Goal: Task Accomplishment & Management: Complete application form

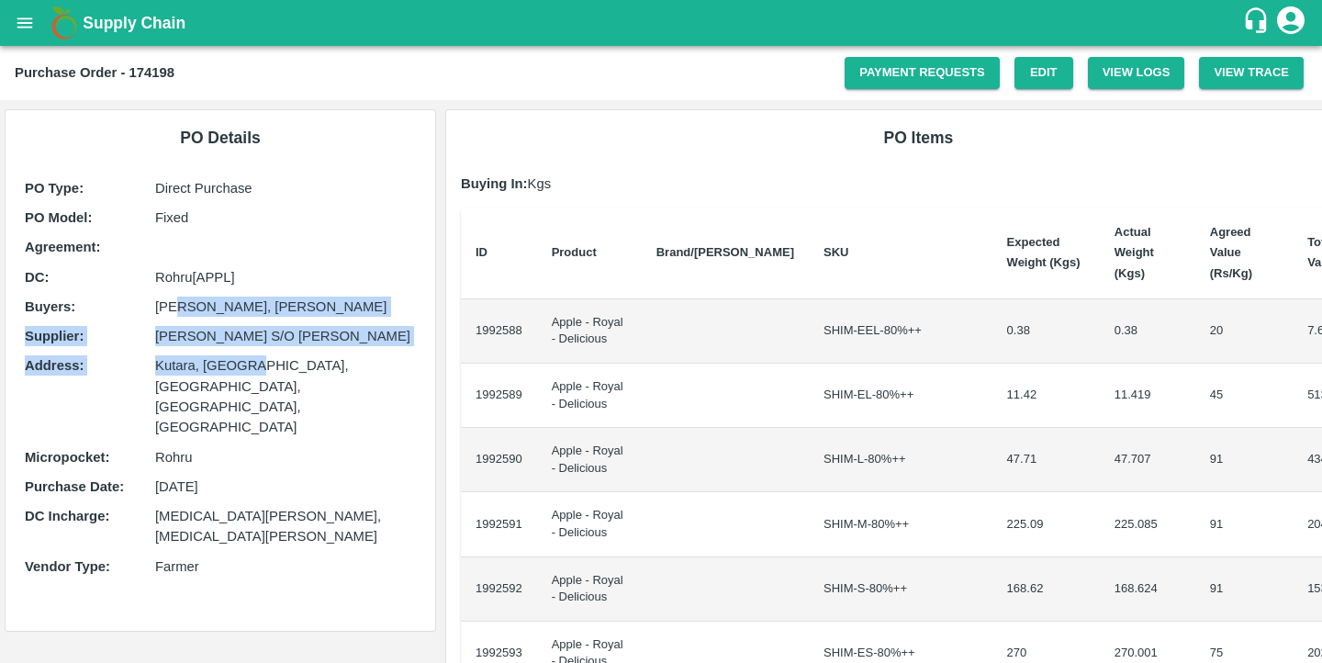
drag, startPoint x: 170, startPoint y: 306, endPoint x: 249, endPoint y: 358, distance: 94.7
click at [249, 358] on div "PO Type : Direct Purchase PO Model : Fixed Agreement: DC : Rohru[APPL] Buyers :…" at bounding box center [220, 381] width 400 height 417
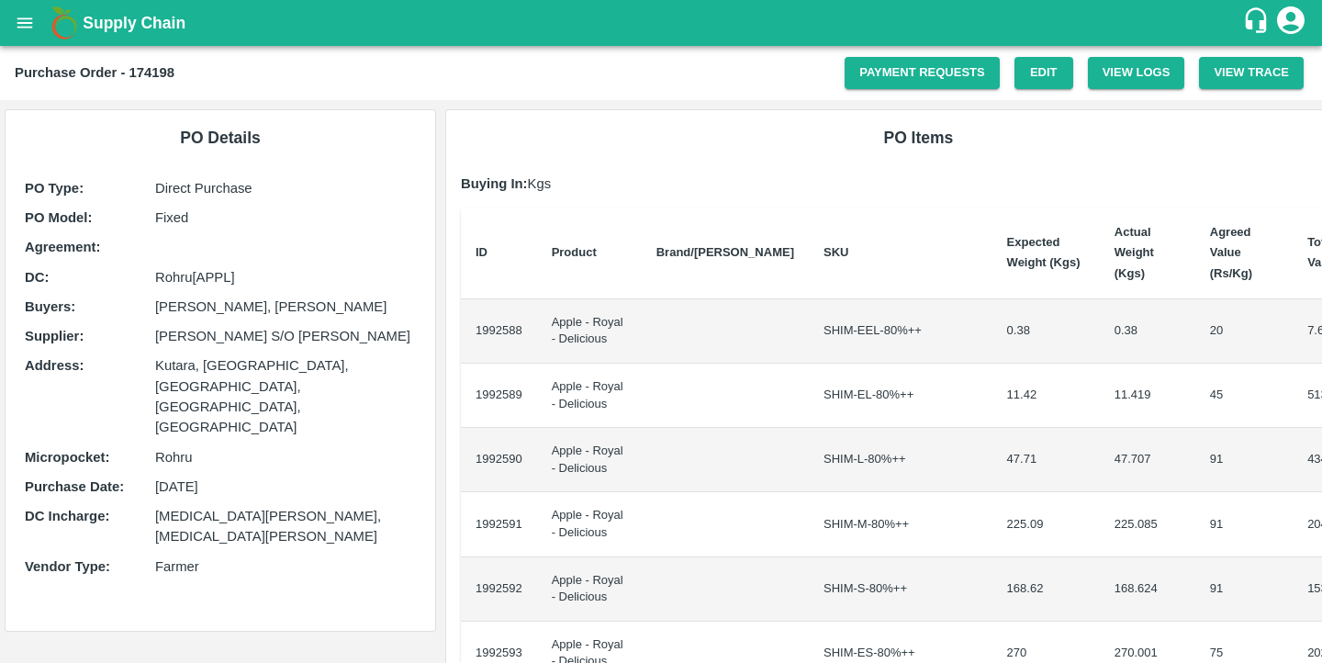
click at [227, 389] on p "Kutara, [GEOGRAPHIC_DATA], [GEOGRAPHIC_DATA], [GEOGRAPHIC_DATA], [GEOGRAPHIC_DA…" at bounding box center [285, 396] width 261 height 82
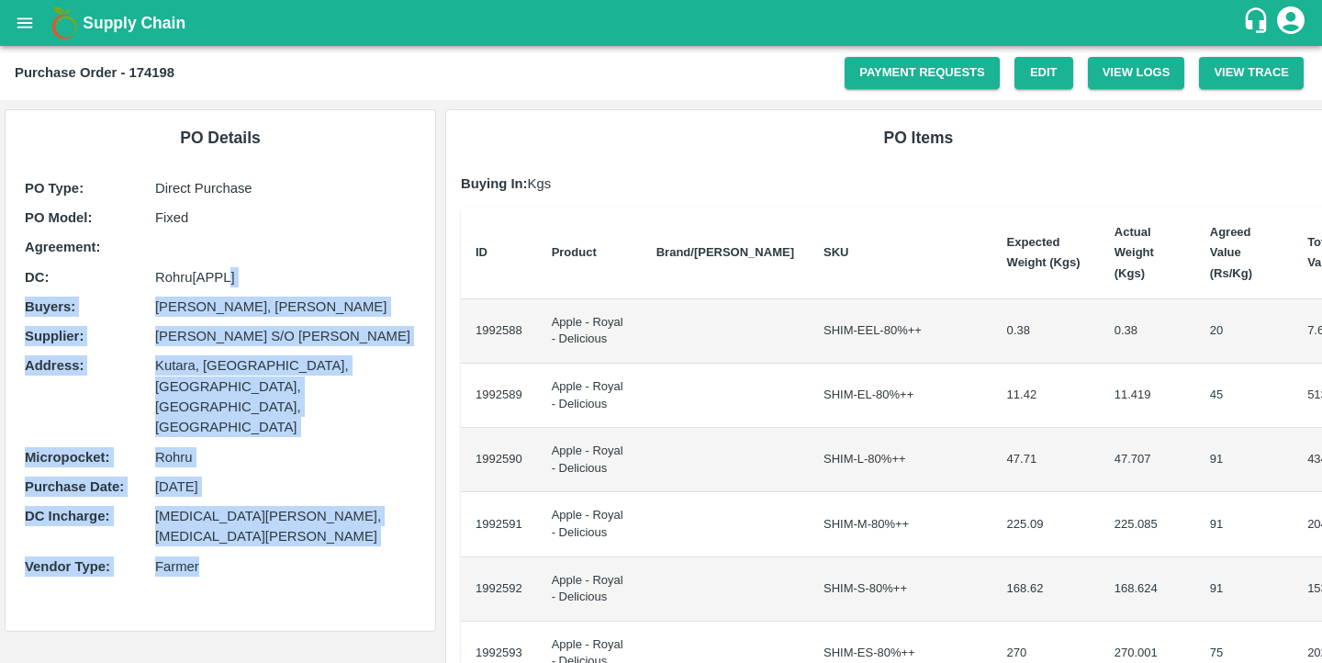
drag, startPoint x: 227, startPoint y: 500, endPoint x: 227, endPoint y: 286, distance: 213.9
click at [227, 285] on div "PO Type : Direct Purchase PO Model : Fixed Agreement: DC : Rohru[APPL] Buyers :…" at bounding box center [220, 381] width 400 height 417
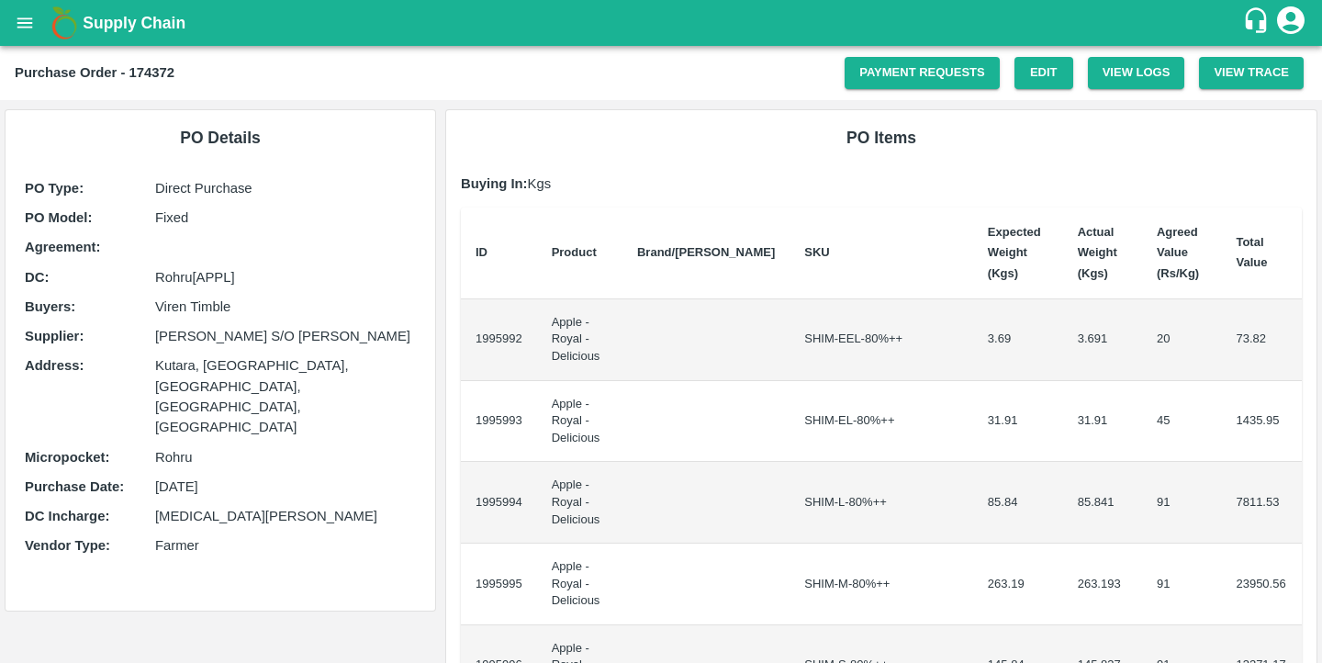
click at [673, 211] on th "Brand/[PERSON_NAME]" at bounding box center [705, 253] width 167 height 92
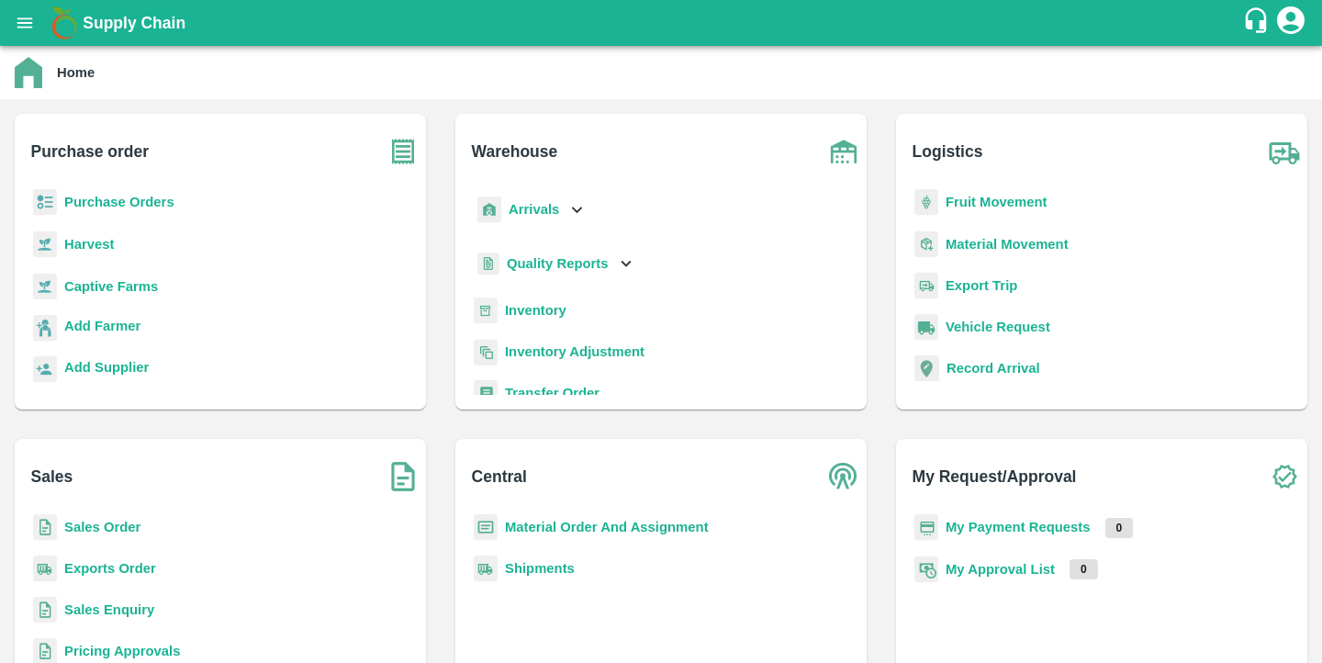
click at [80, 199] on b "Purchase Orders" at bounding box center [119, 202] width 110 height 15
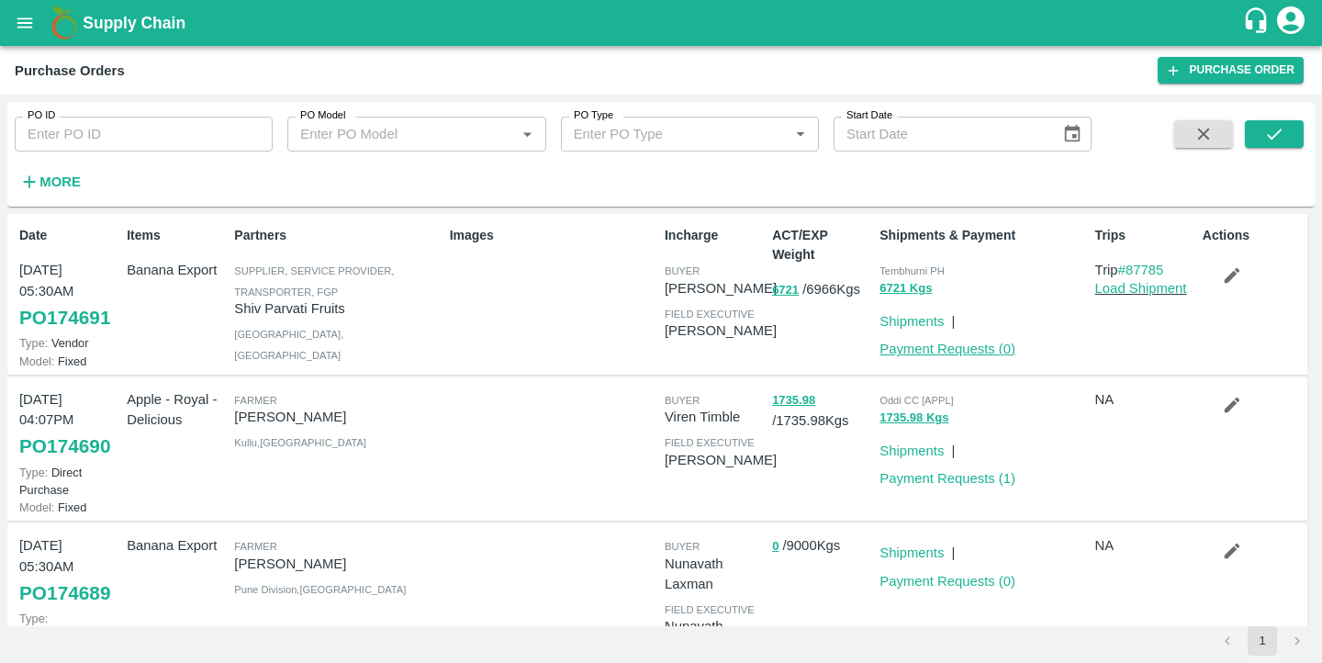
click at [968, 349] on link "Payment Requests ( 0 )" at bounding box center [947, 348] width 136 height 15
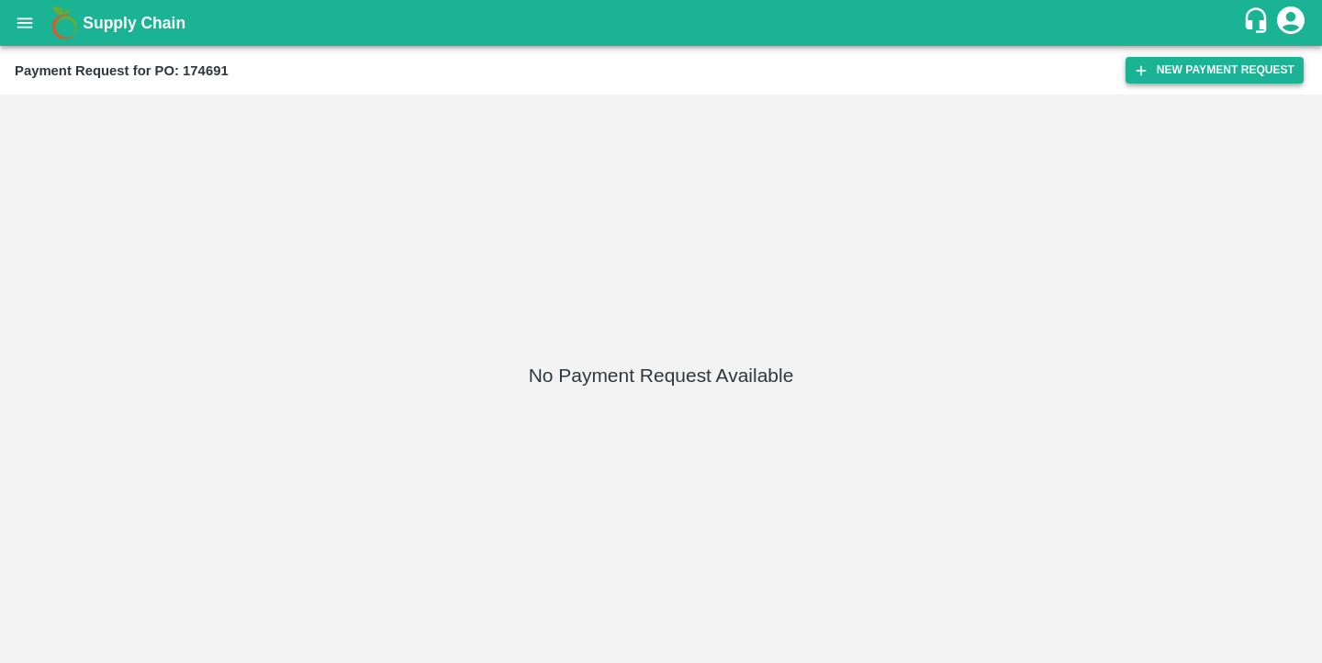
click at [1178, 73] on button "New Payment Request" at bounding box center [1214, 70] width 178 height 27
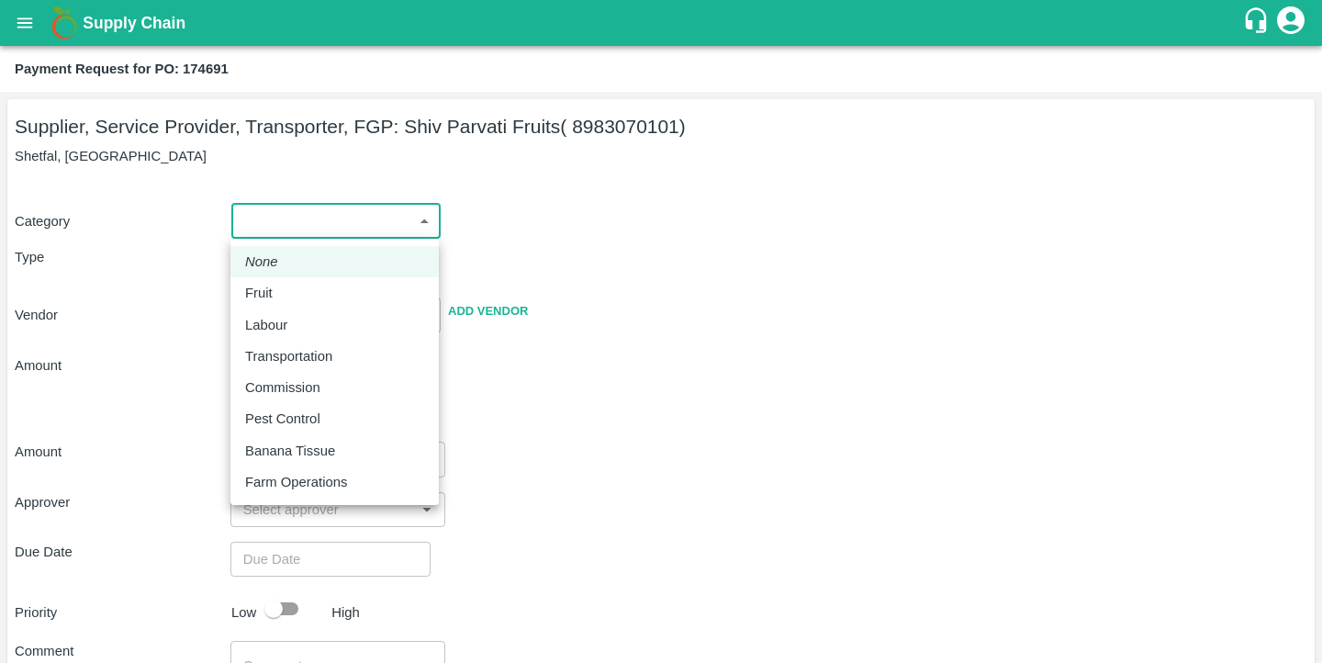
click at [341, 216] on body "Supply Chain Payment Request for PO: 174691 Supplier, Service Provider, Transpo…" at bounding box center [661, 331] width 1322 height 663
click at [305, 297] on div "Fruit" at bounding box center [334, 293] width 179 height 20
type input "1"
type input "Shiv Parvati Fruits - 8983070101(Supplier, Service Provider, Transporter, FGP)"
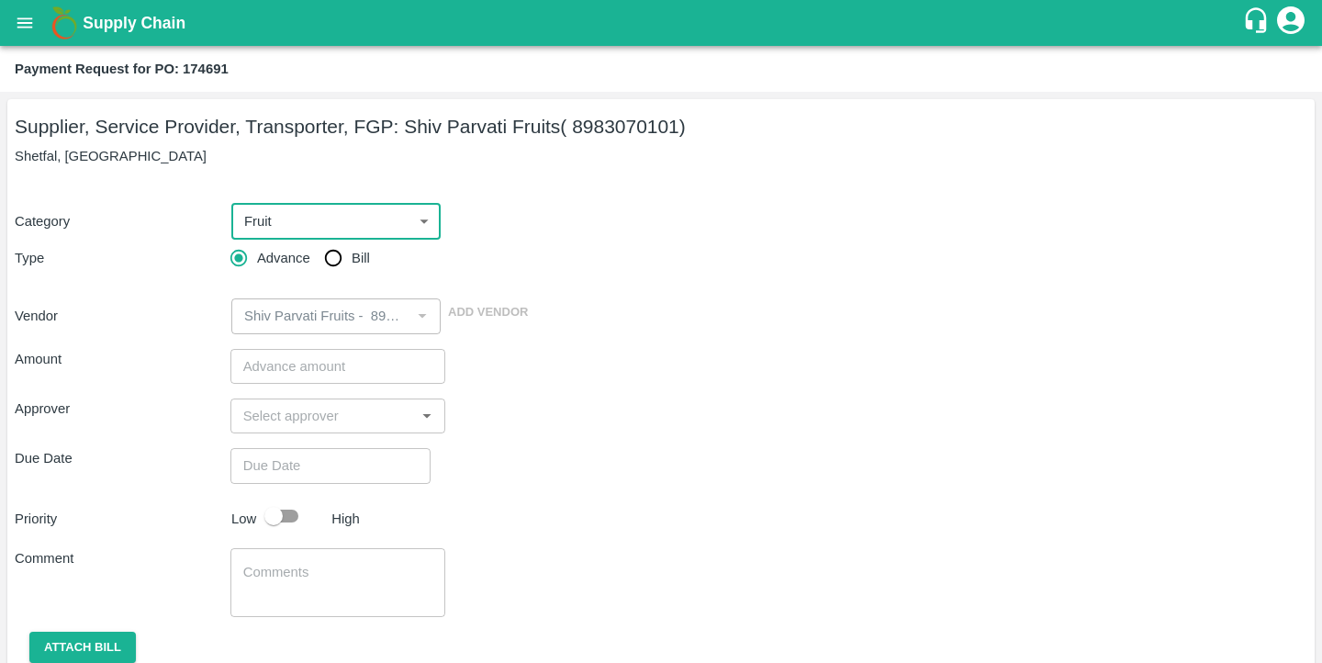
click at [341, 270] on input "Bill" at bounding box center [333, 258] width 37 height 37
radio input "true"
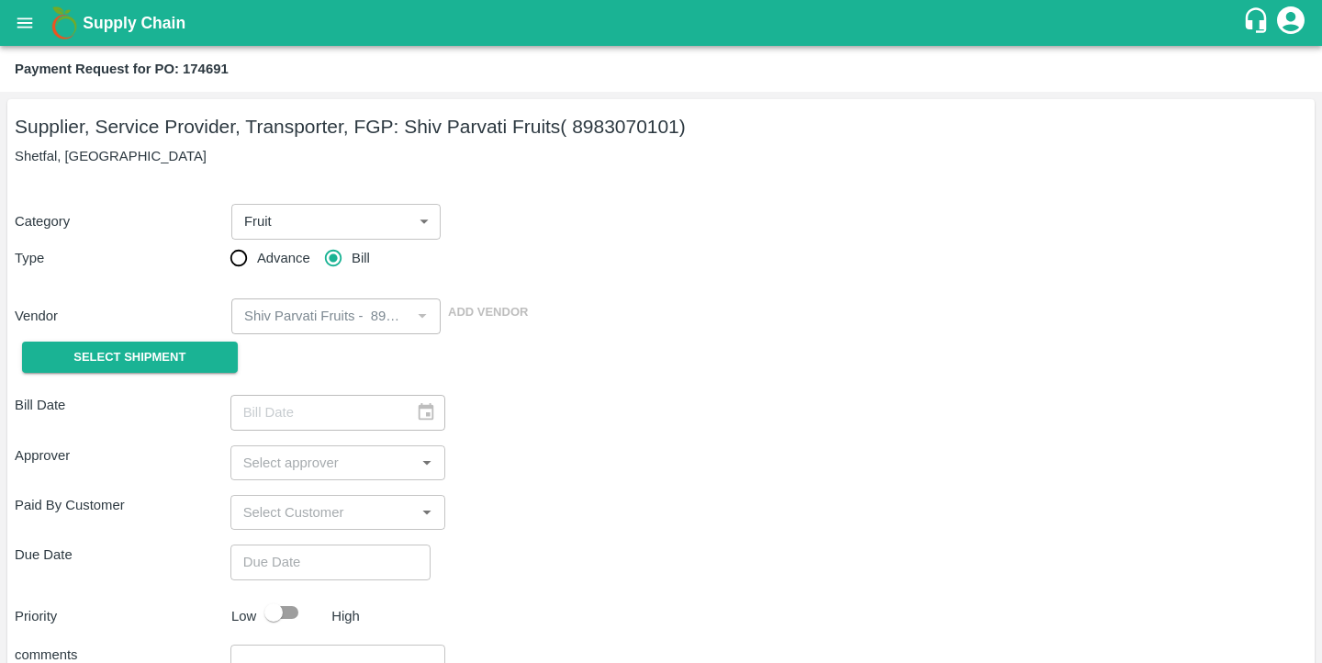
scroll to position [165, 0]
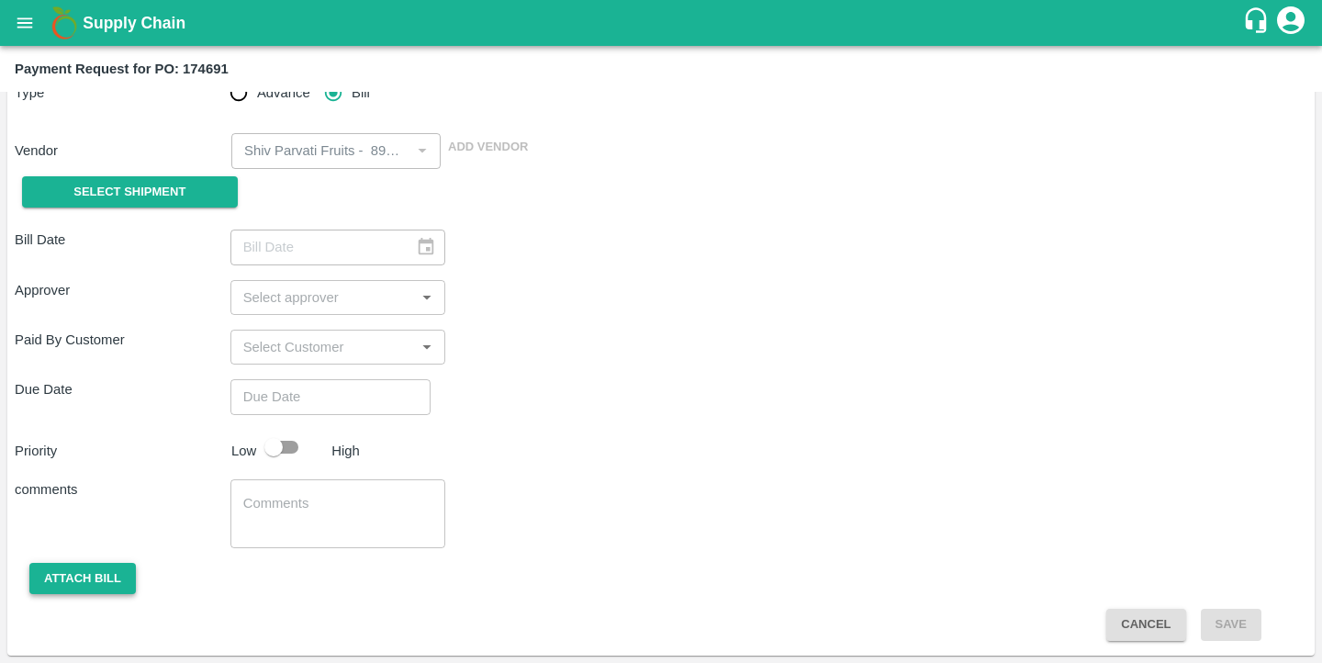
click at [115, 568] on button "Attach bill" at bounding box center [82, 579] width 106 height 32
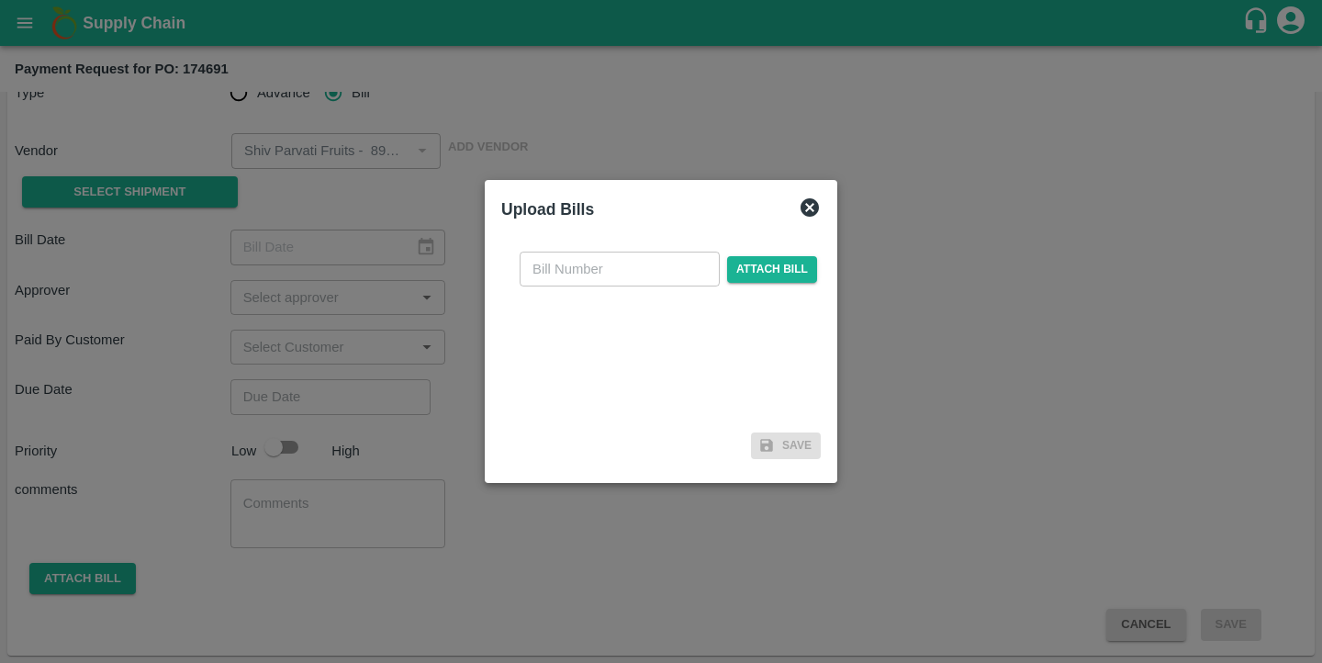
click at [583, 263] on input "text" at bounding box center [620, 269] width 200 height 35
click at [741, 276] on span "Attach bill" at bounding box center [772, 279] width 90 height 27
click at [0, 0] on input "Attach bill" at bounding box center [0, 0] width 0 height 0
click at [799, 204] on icon at bounding box center [810, 207] width 22 height 22
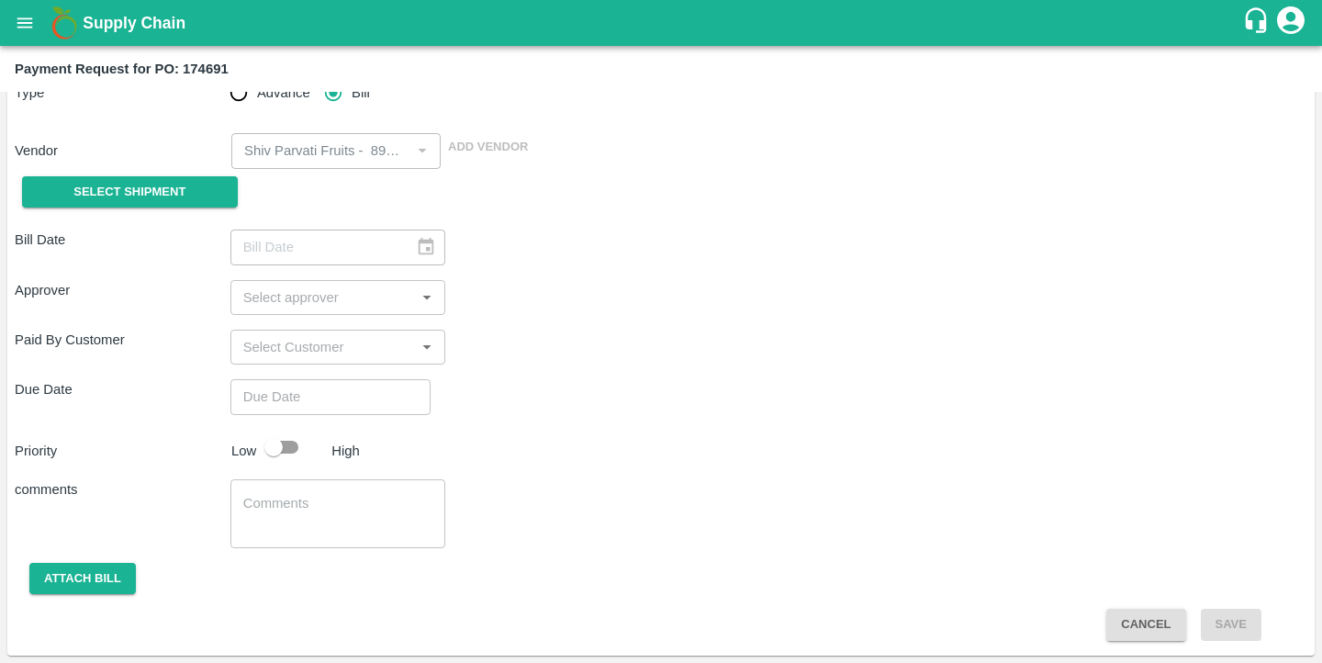
click at [753, 357] on div "Paid By Customer ​" at bounding box center [661, 347] width 1292 height 35
click at [1086, 124] on div "Category Fruit 1 ​ Type Advance Bill Vendor ​ Add Vendor Select Shipment" at bounding box center [661, 116] width 1292 height 199
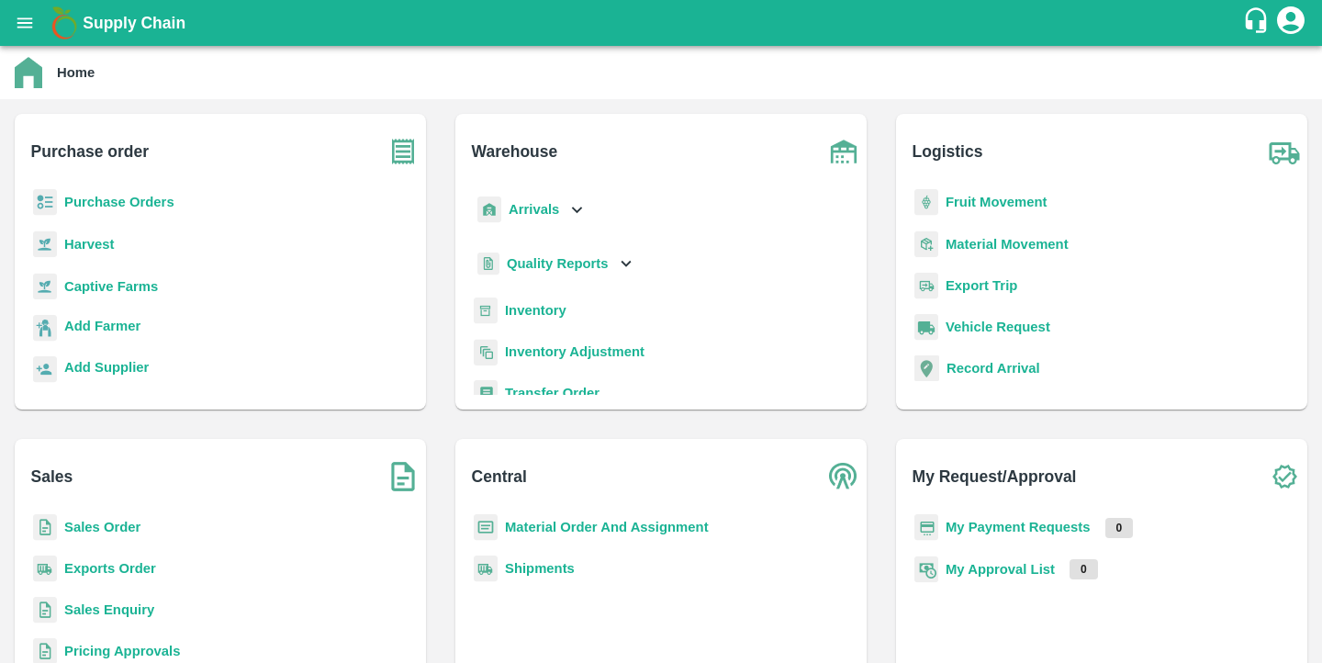
click at [145, 207] on b "Purchase Orders" at bounding box center [119, 202] width 110 height 15
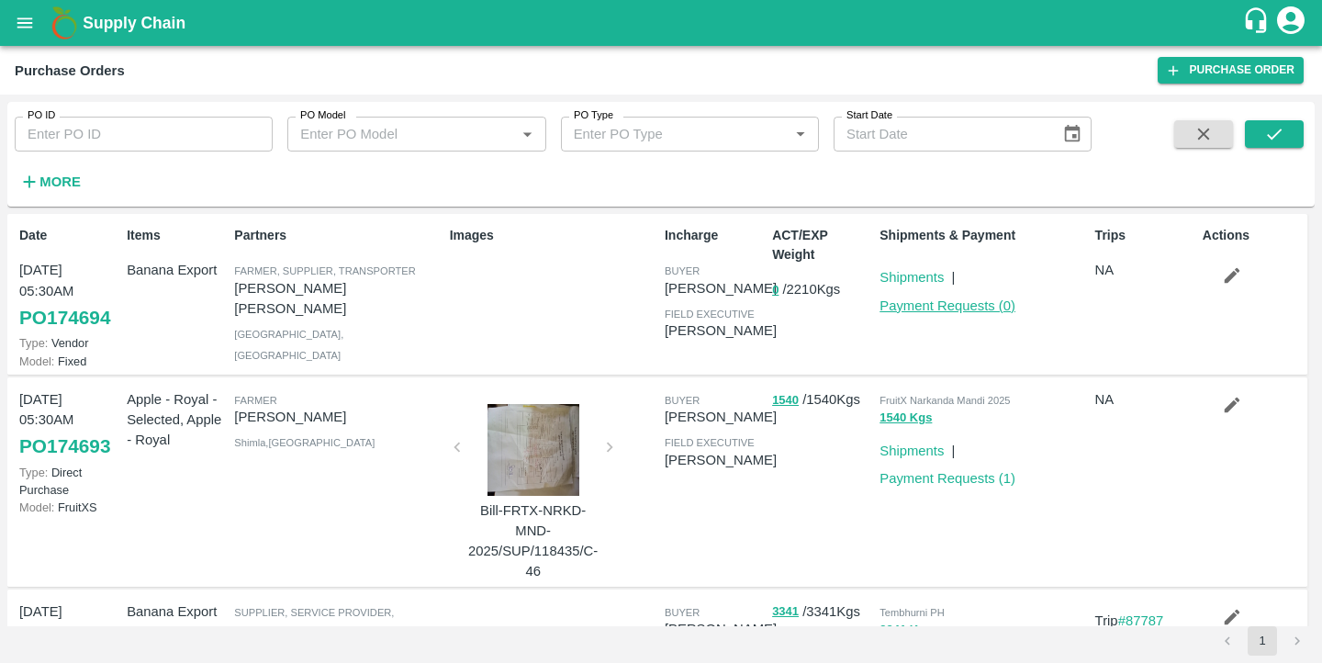
click at [928, 305] on link "Payment Requests ( 0 )" at bounding box center [947, 305] width 136 height 15
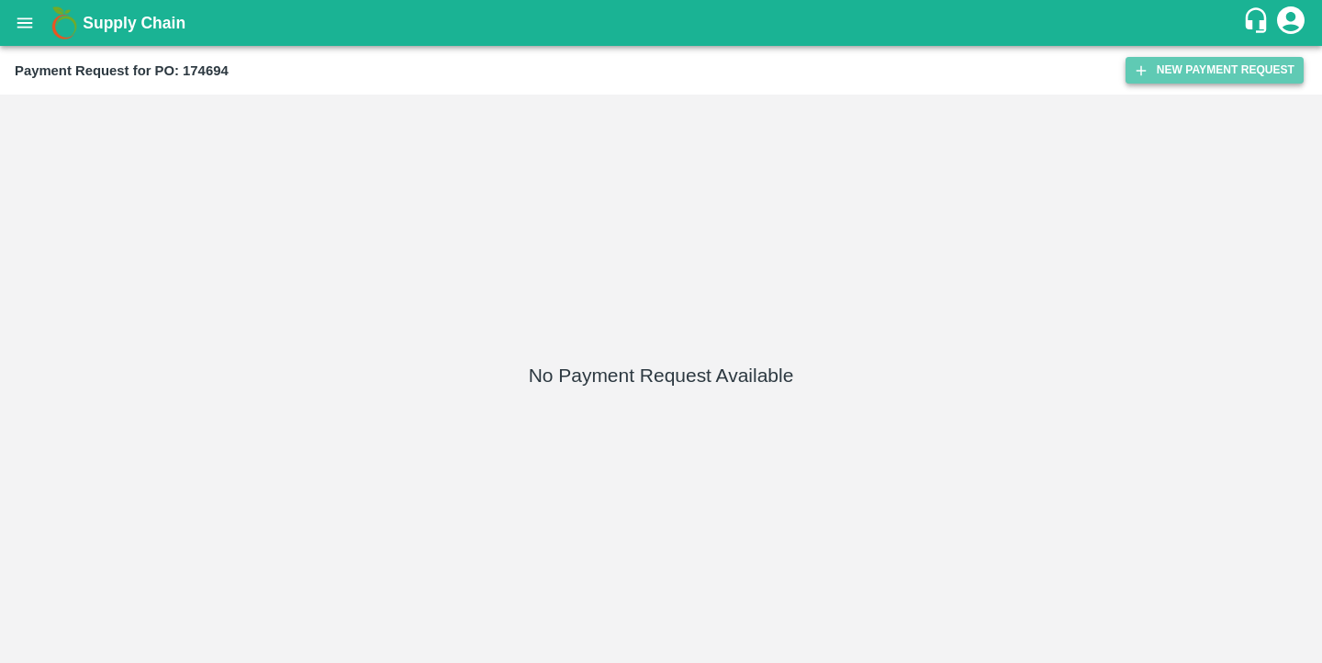
click at [1151, 73] on button "New Payment Request" at bounding box center [1214, 70] width 178 height 27
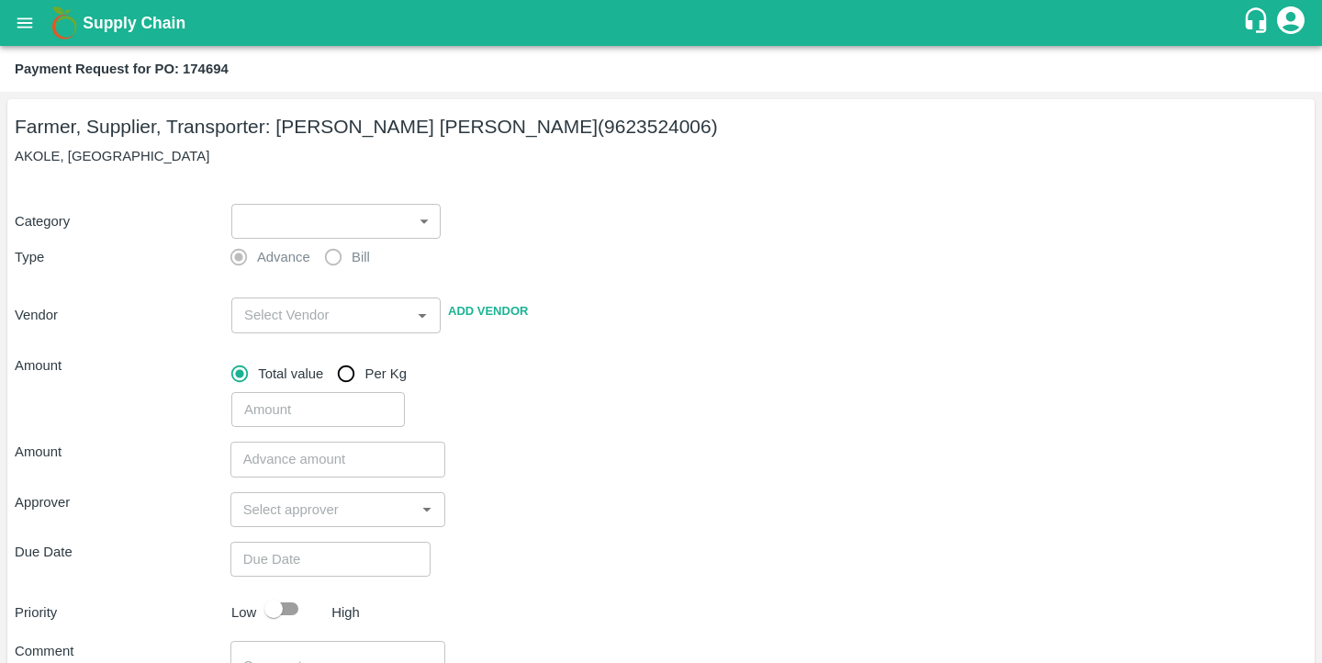
click at [248, 158] on p "AKOLE, [GEOGRAPHIC_DATA]" at bounding box center [661, 156] width 1292 height 20
click at [306, 235] on body "Supply Chain Payment Request for PO: 174694 Farmer, Supplier, Transporter: [PER…" at bounding box center [661, 331] width 1322 height 663
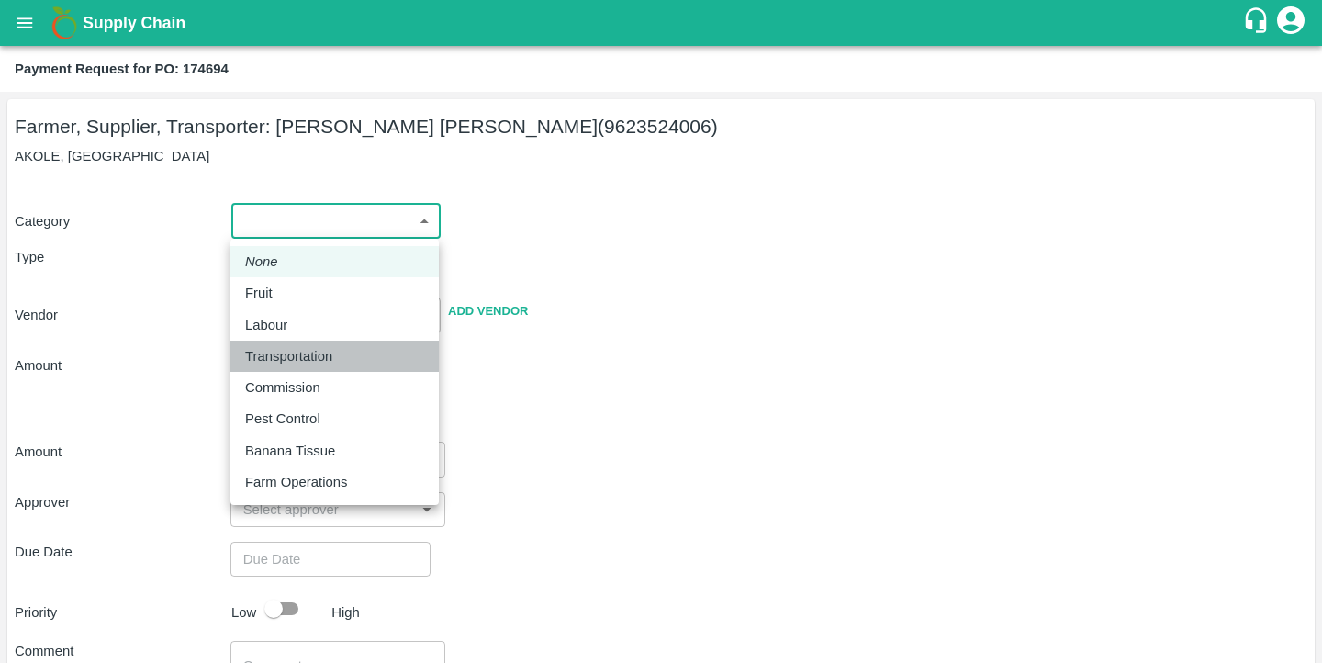
click at [288, 355] on p "Transportation" at bounding box center [288, 356] width 87 height 20
type input "4"
radio input "false"
radio input "true"
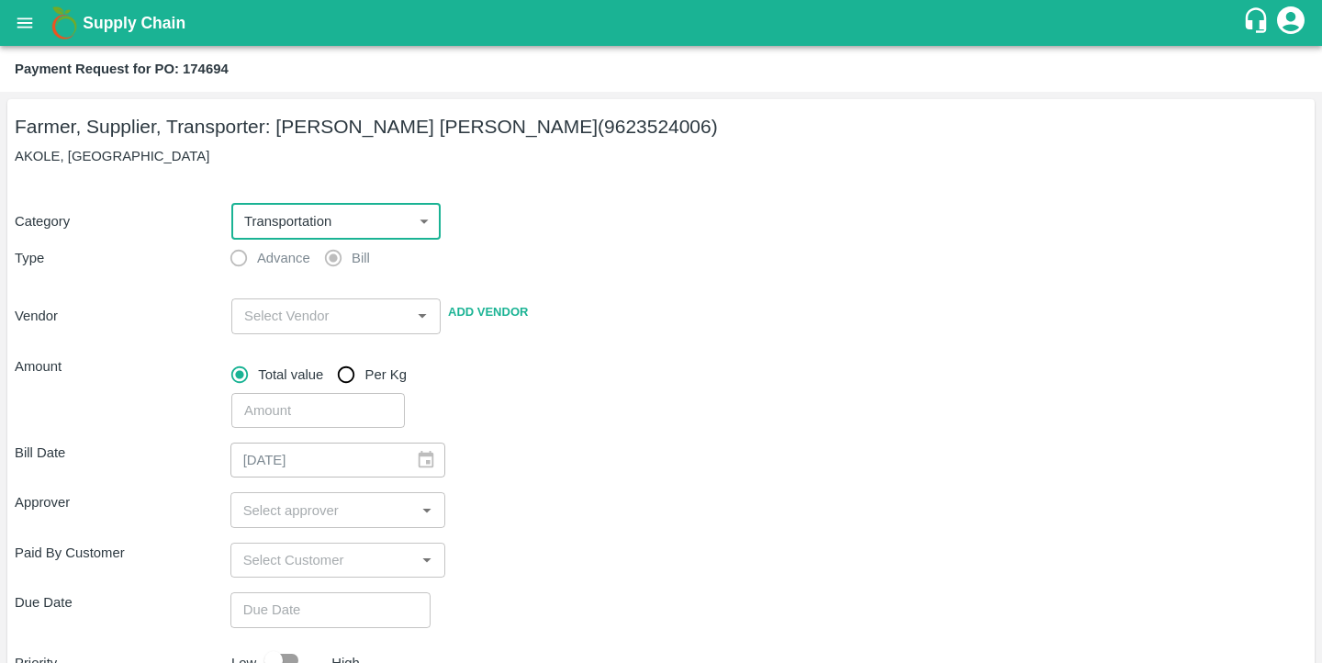
click at [280, 223] on body "Supply Chain Payment Request for PO: 174694 Farmer, Supplier, Transporter: [PER…" at bounding box center [661, 331] width 1322 height 663
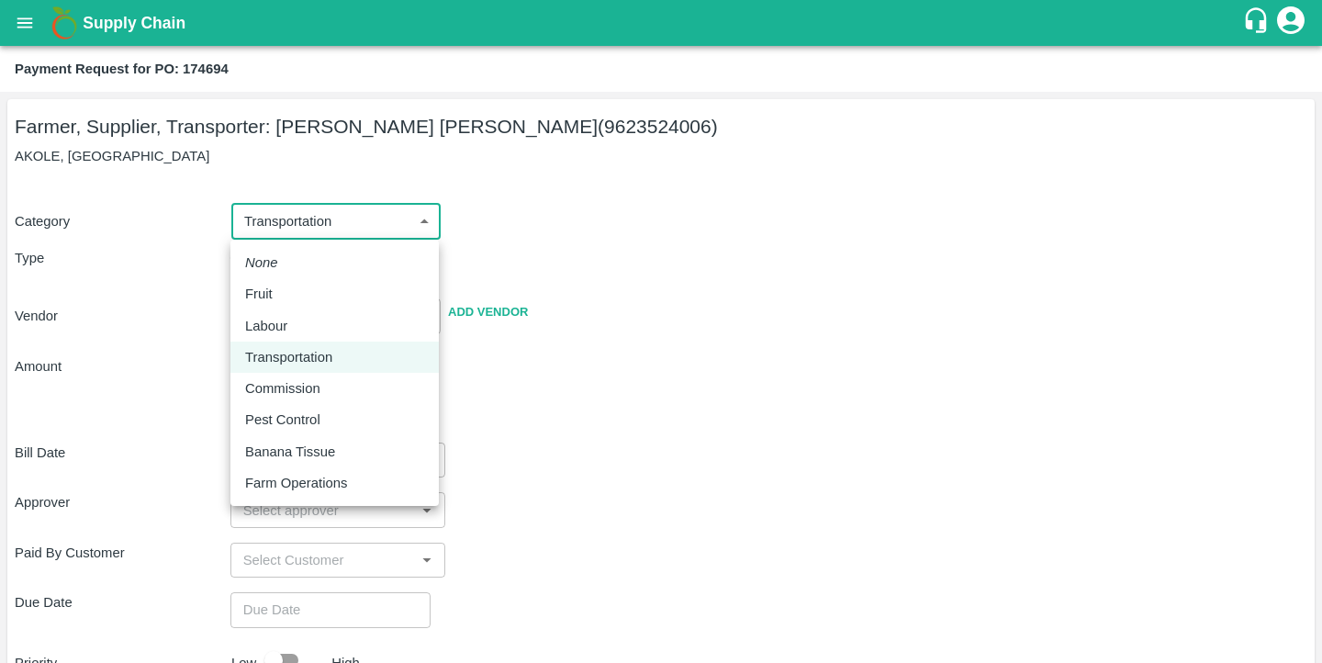
click at [325, 354] on p "Transportation" at bounding box center [288, 357] width 87 height 20
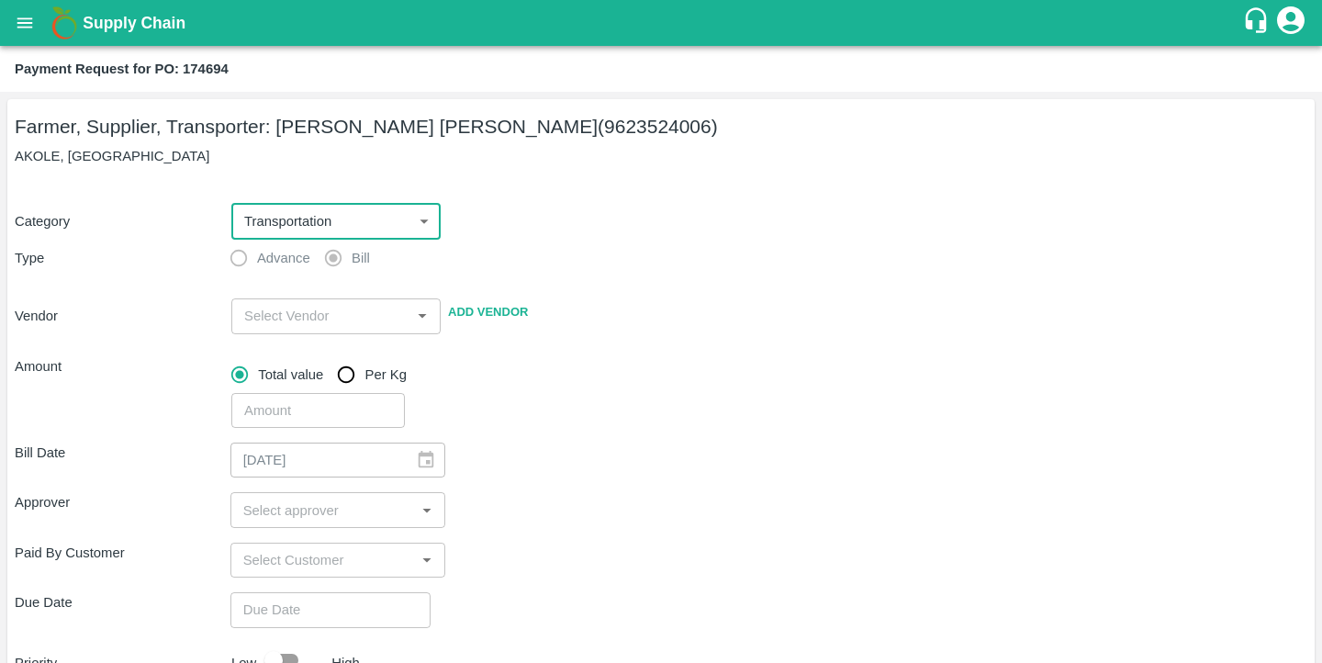
scroll to position [213, 0]
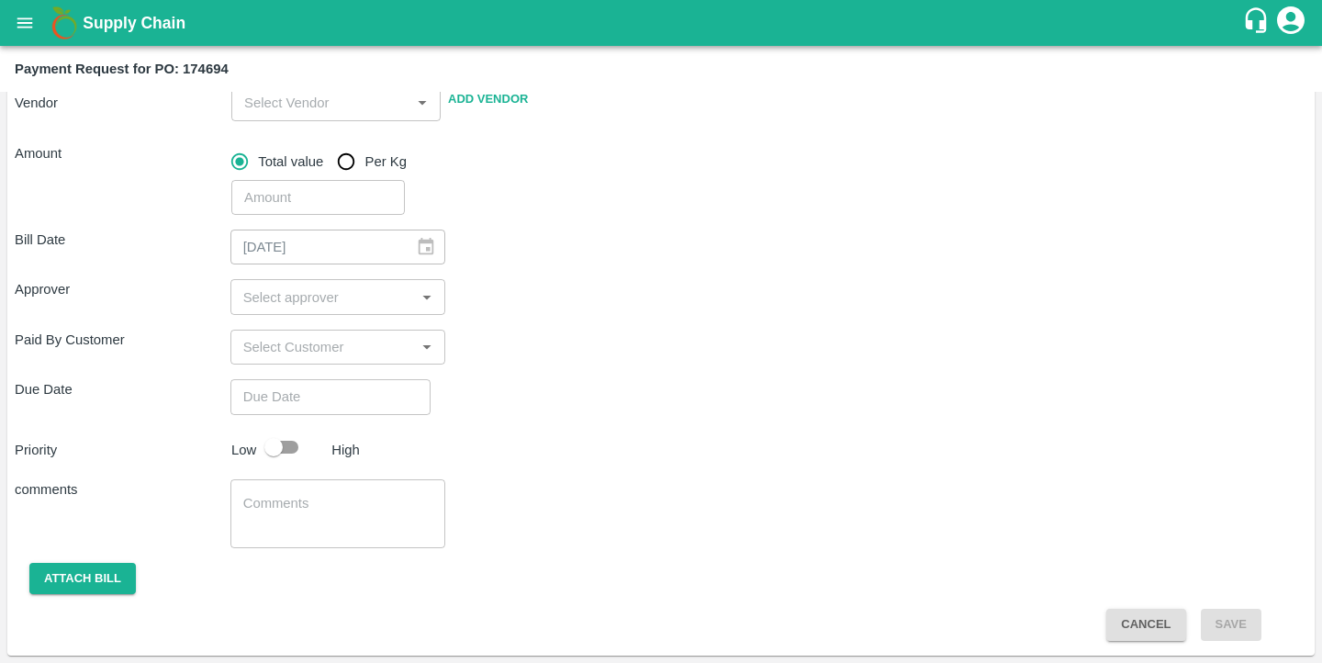
click at [1150, 623] on button "Cancel" at bounding box center [1145, 625] width 79 height 32
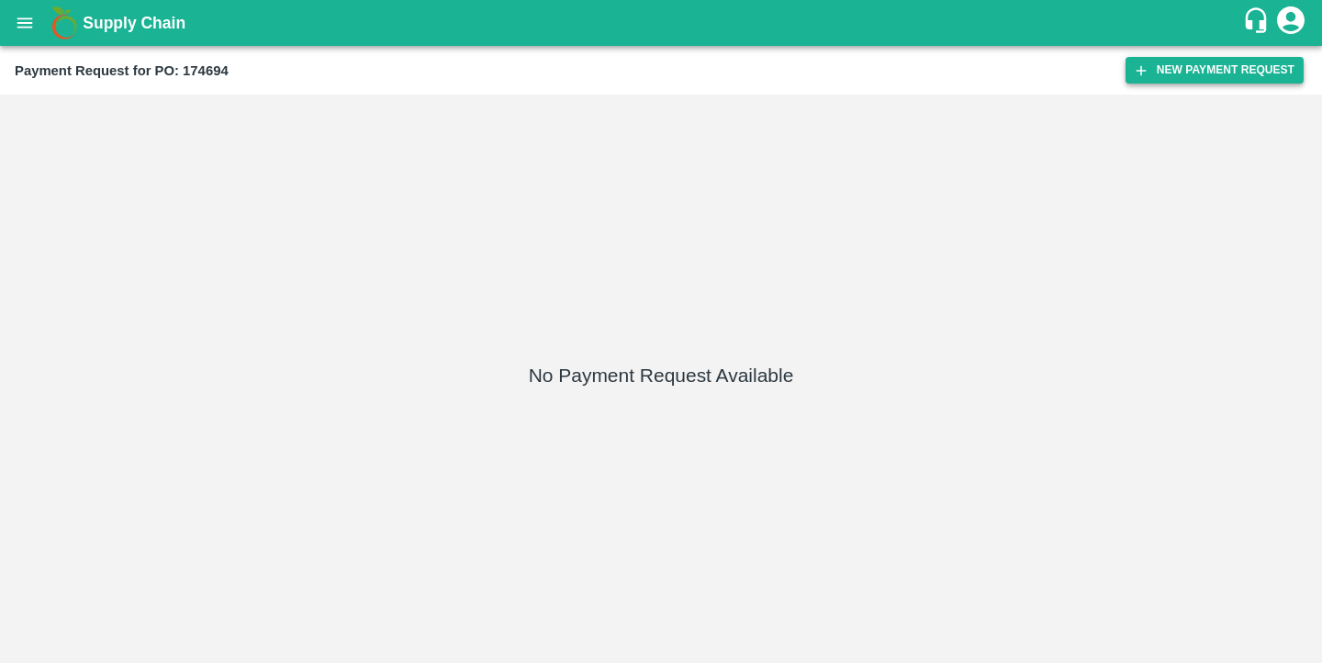
click at [1164, 71] on button "New Payment Request" at bounding box center [1214, 70] width 178 height 27
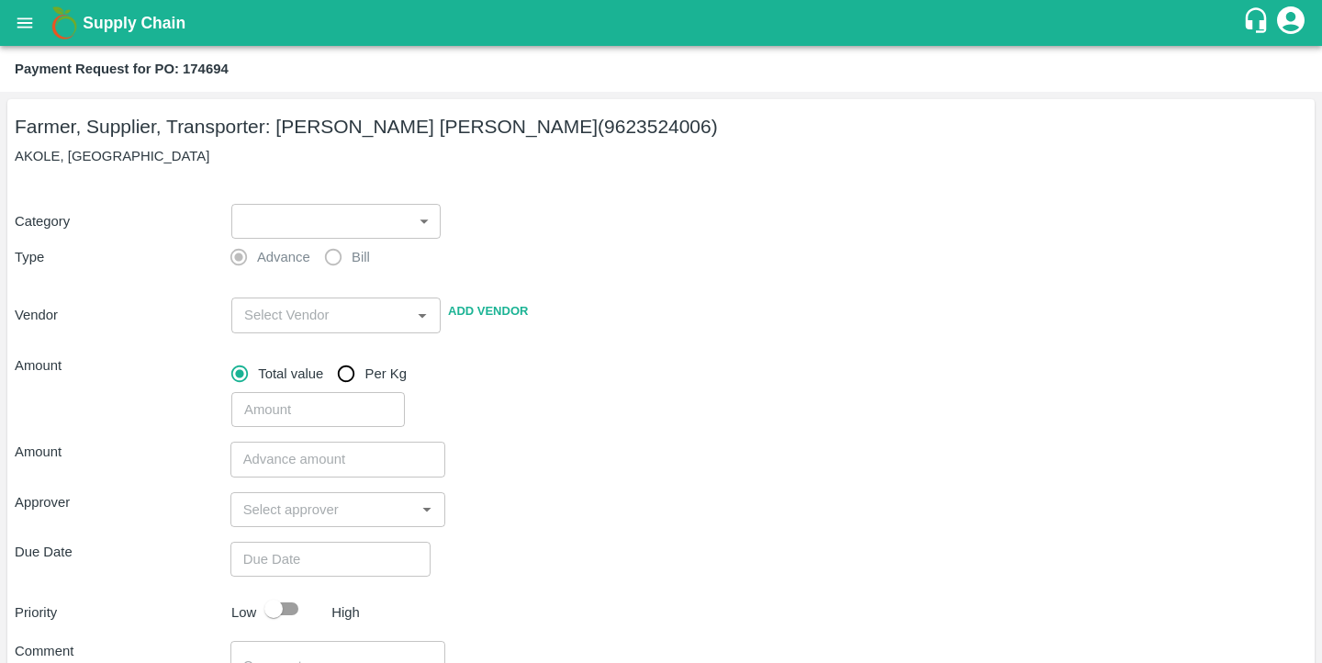
click at [252, 218] on body "Supply Chain Payment Request for PO: 174694 Farmer, Supplier, Transporter: [PER…" at bounding box center [661, 331] width 1322 height 663
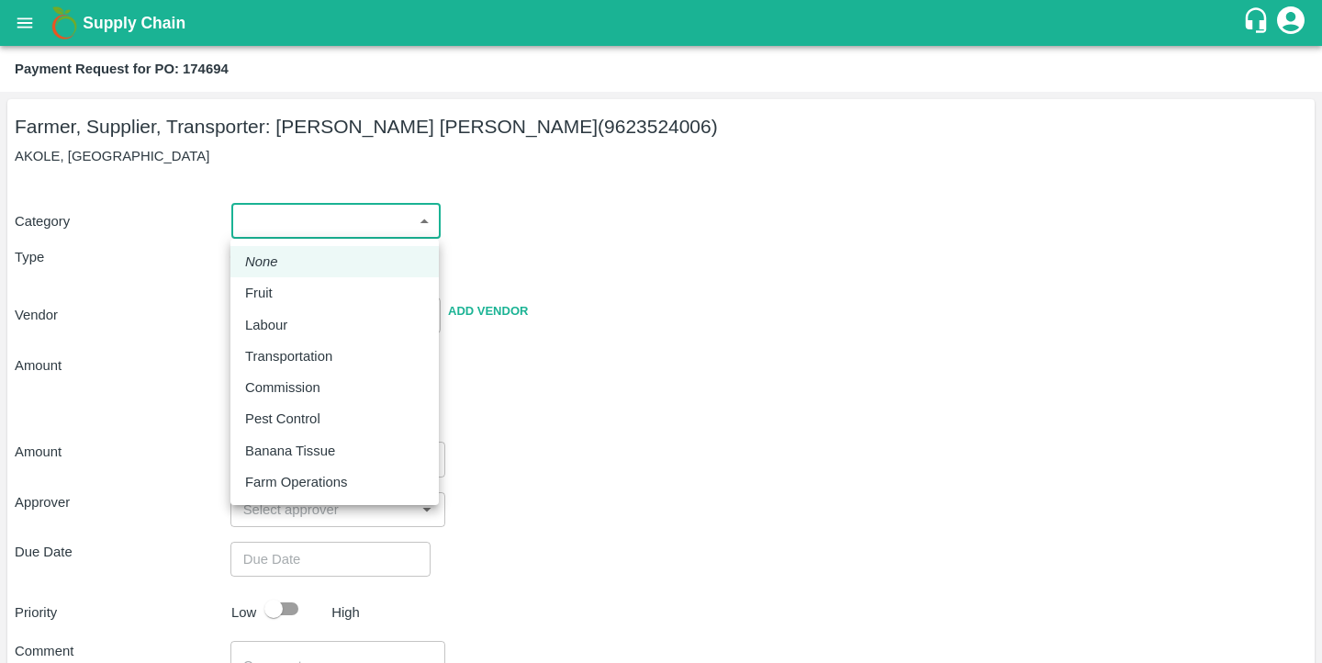
click at [289, 298] on div "Fruit" at bounding box center [334, 293] width 179 height 20
type input "1"
type input "[PERSON_NAME] [PERSON_NAME] - 9623524006(Farmer, Supplier, Transporter)"
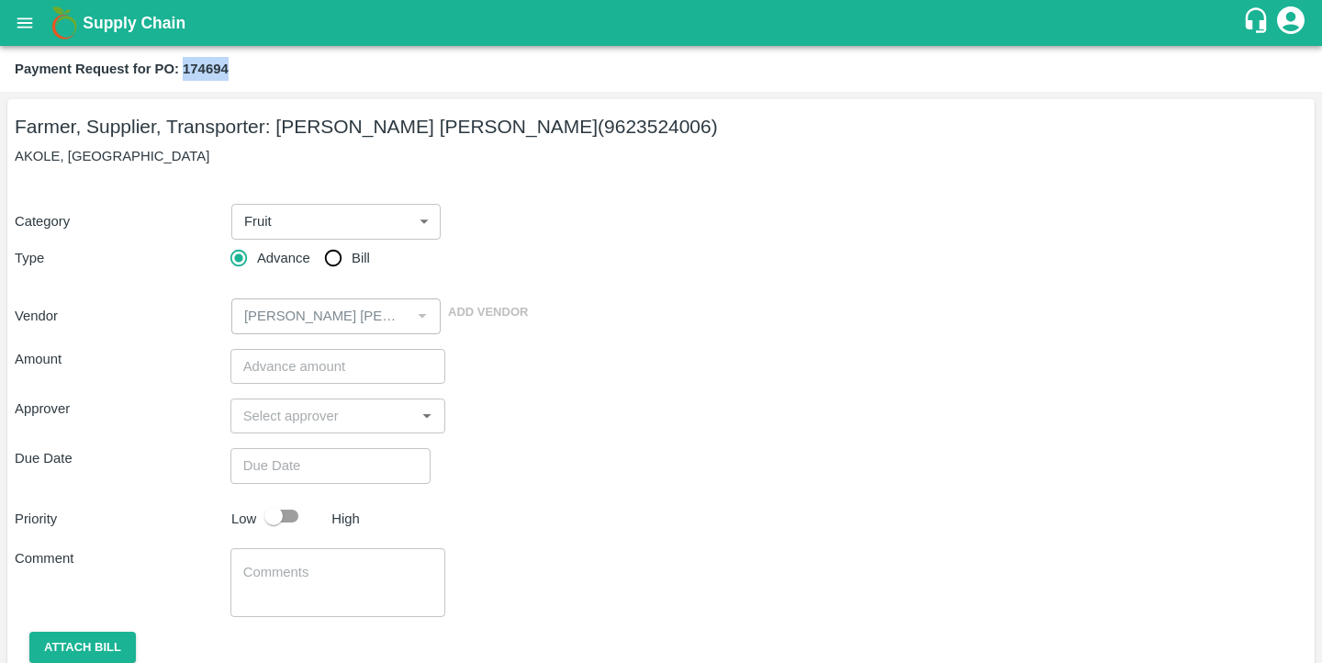
drag, startPoint x: 185, startPoint y: 67, endPoint x: 258, endPoint y: 68, distance: 73.4
click at [258, 68] on div "Payment Request for PO: 174694" at bounding box center [659, 69] width 1289 height 24
click at [297, 216] on body "Supply Chain Payment Request for PO: 174694 Farmer, Supplier, Transporter: [PER…" at bounding box center [661, 331] width 1322 height 663
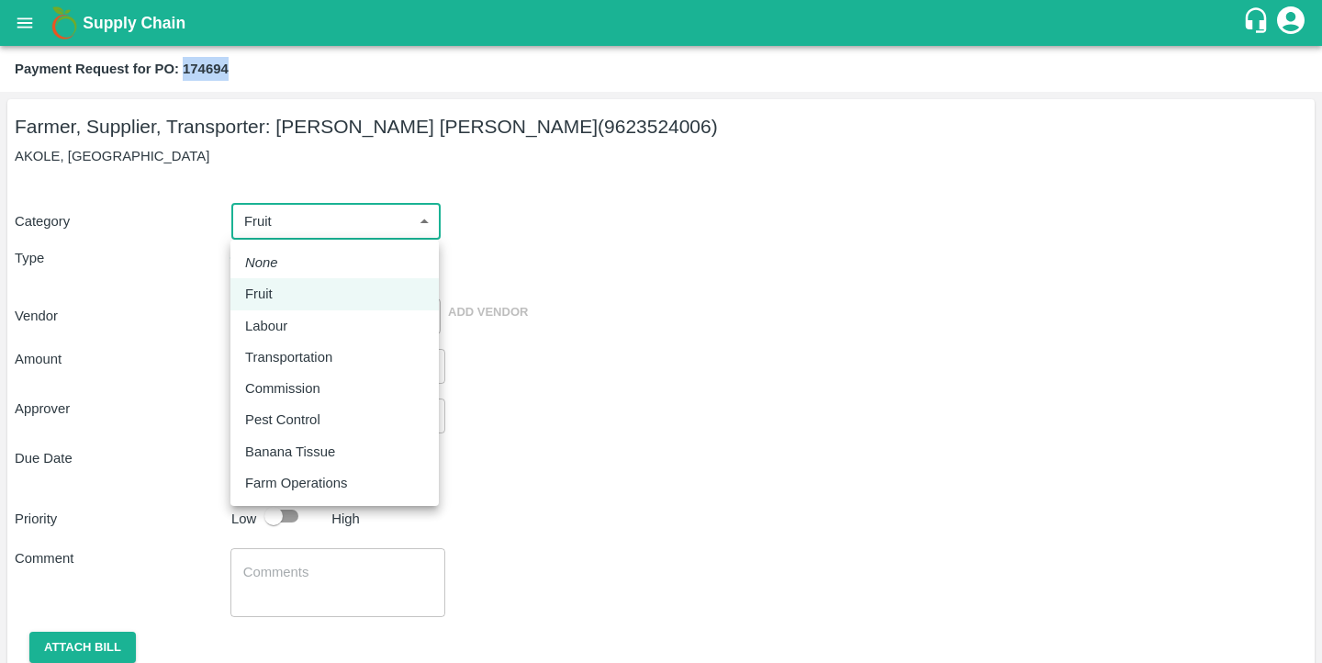
click at [283, 294] on div "Fruit" at bounding box center [334, 294] width 179 height 20
click at [289, 211] on body "Supply Chain Payment Request for PO: 174694 Farmer, Supplier, Transporter: [PER…" at bounding box center [661, 331] width 1322 height 663
click at [295, 349] on p "Transportation" at bounding box center [288, 357] width 87 height 20
type input "4"
radio input "false"
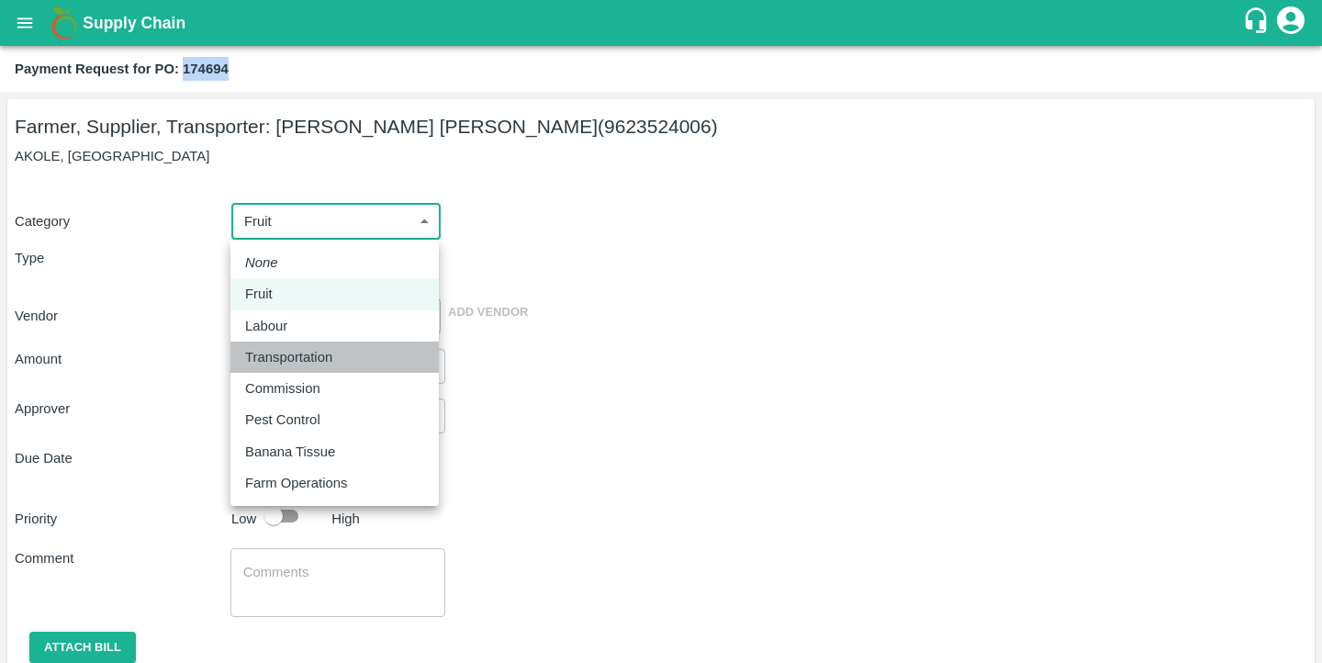
radio input "true"
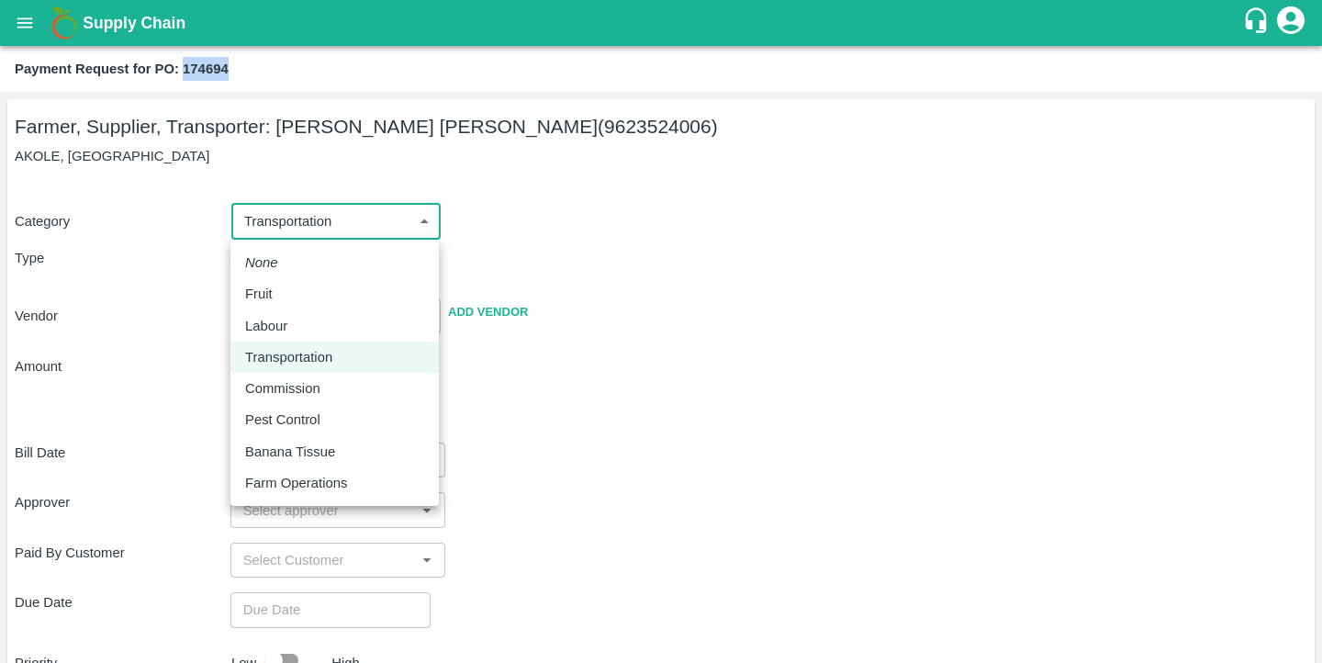
click at [299, 228] on body "Supply Chain Payment Request for PO: 174694 Farmer, Supplier, Transporter: [PER…" at bounding box center [661, 331] width 1322 height 663
click at [276, 296] on div "Fruit" at bounding box center [263, 294] width 37 height 20
type input "1"
radio input "true"
type input "[PERSON_NAME] [PERSON_NAME] - 9623524006(Farmer, Supplier, Transporter)"
